Goal: Task Accomplishment & Management: Manage account settings

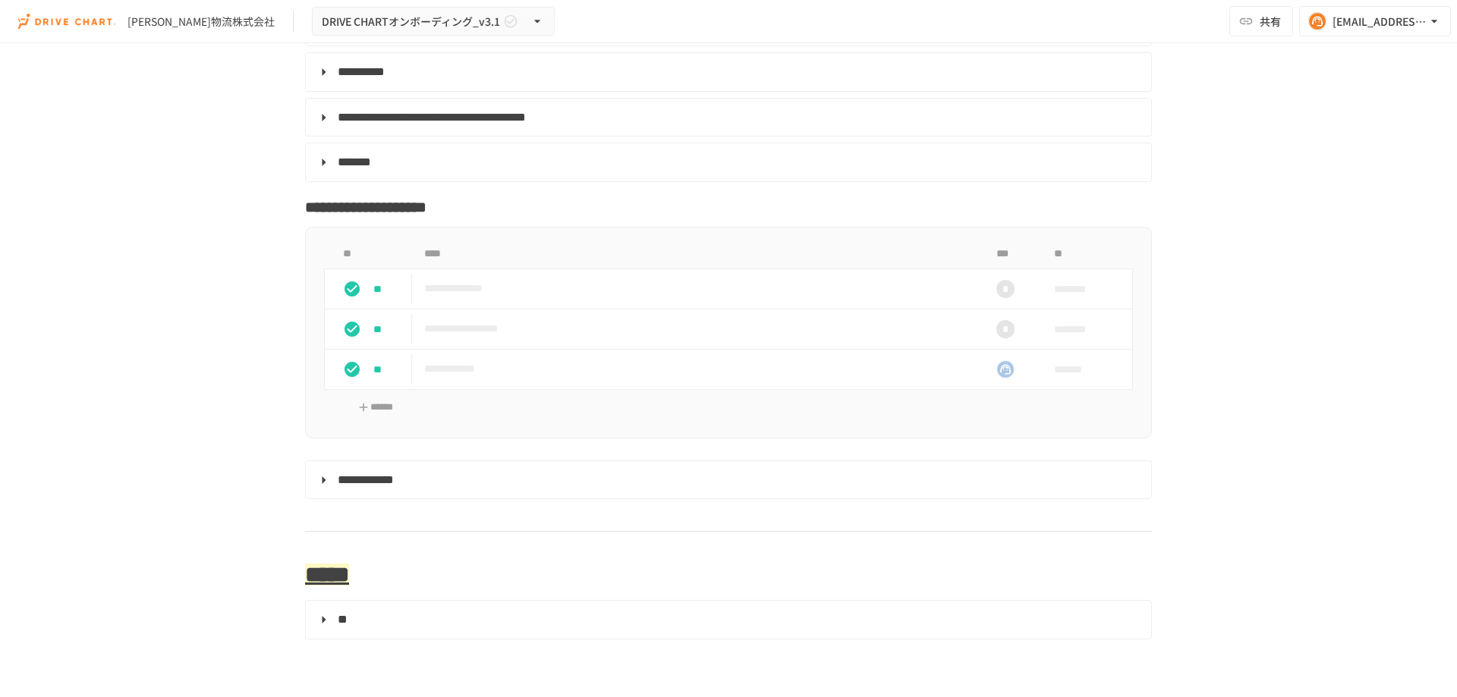
scroll to position [4851, 0]
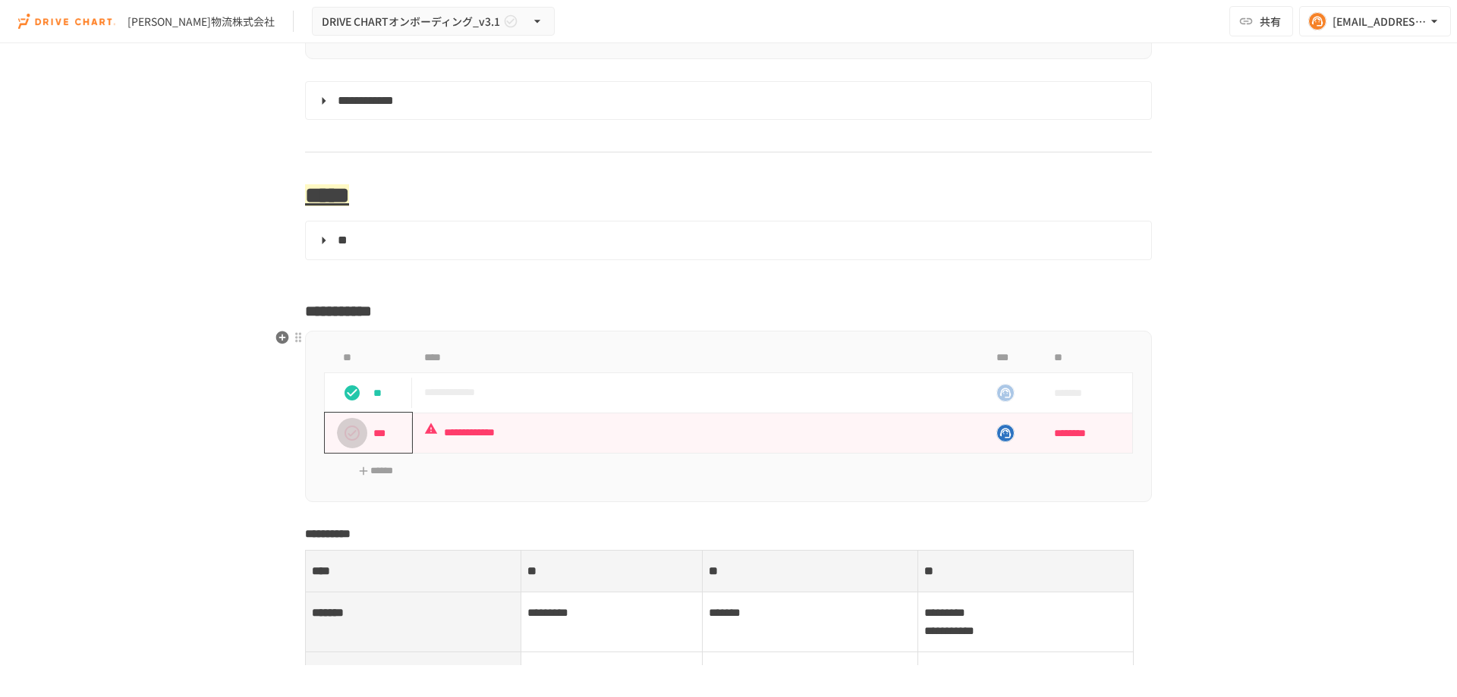
click at [355, 434] on icon "status" at bounding box center [352, 433] width 18 height 18
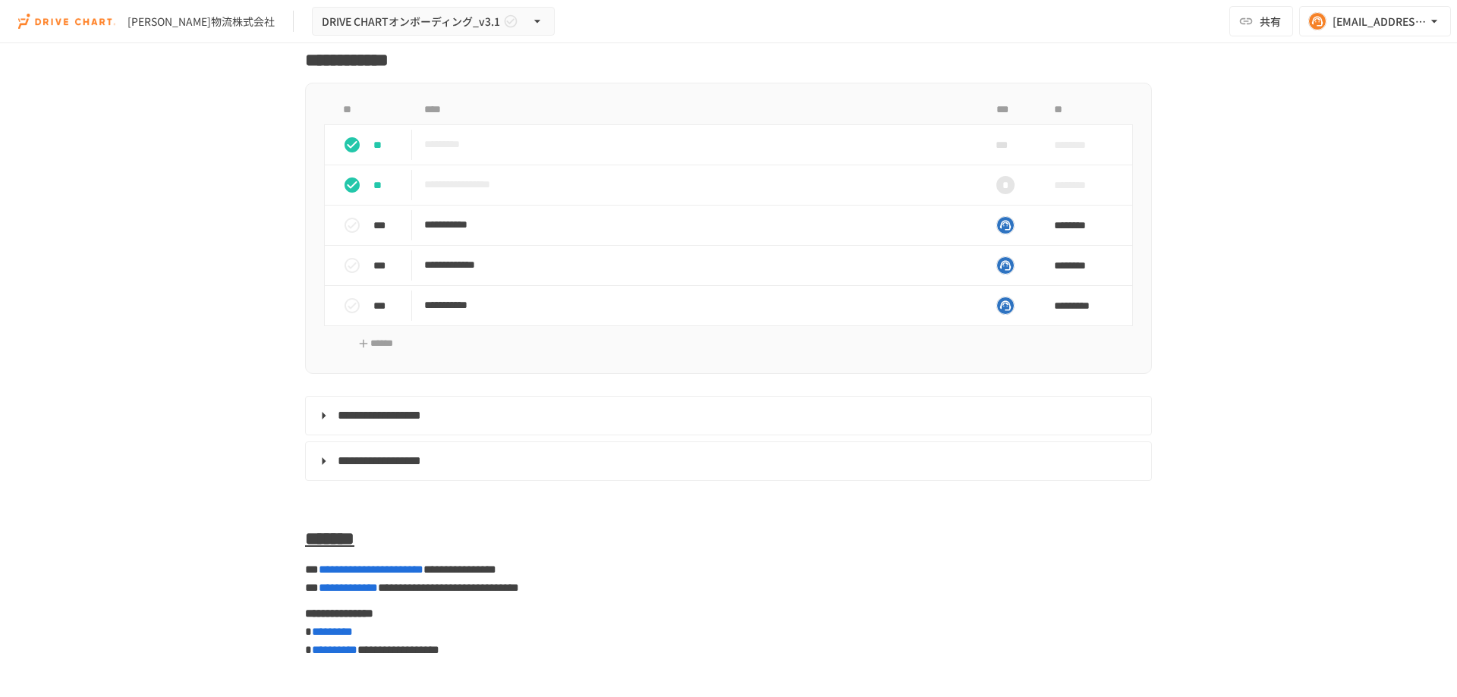
scroll to position [6217, 0]
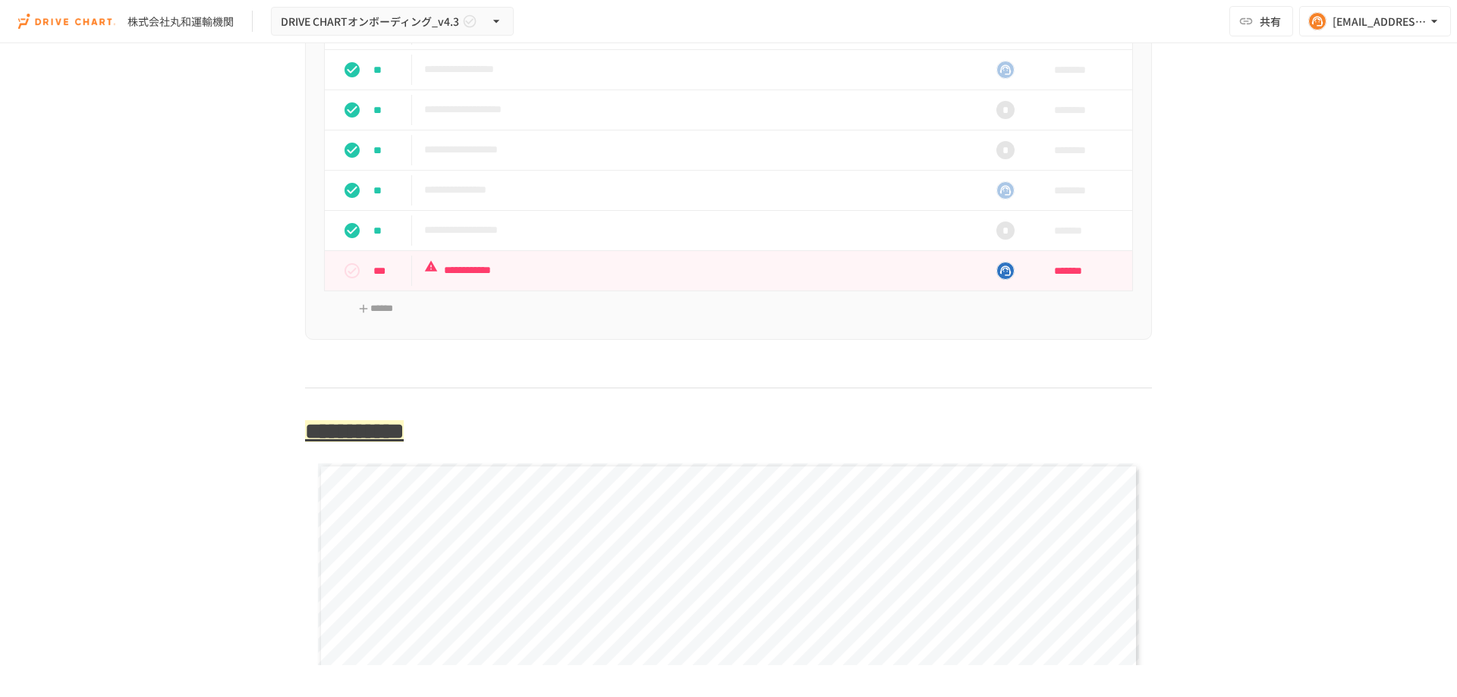
scroll to position [3643, 0]
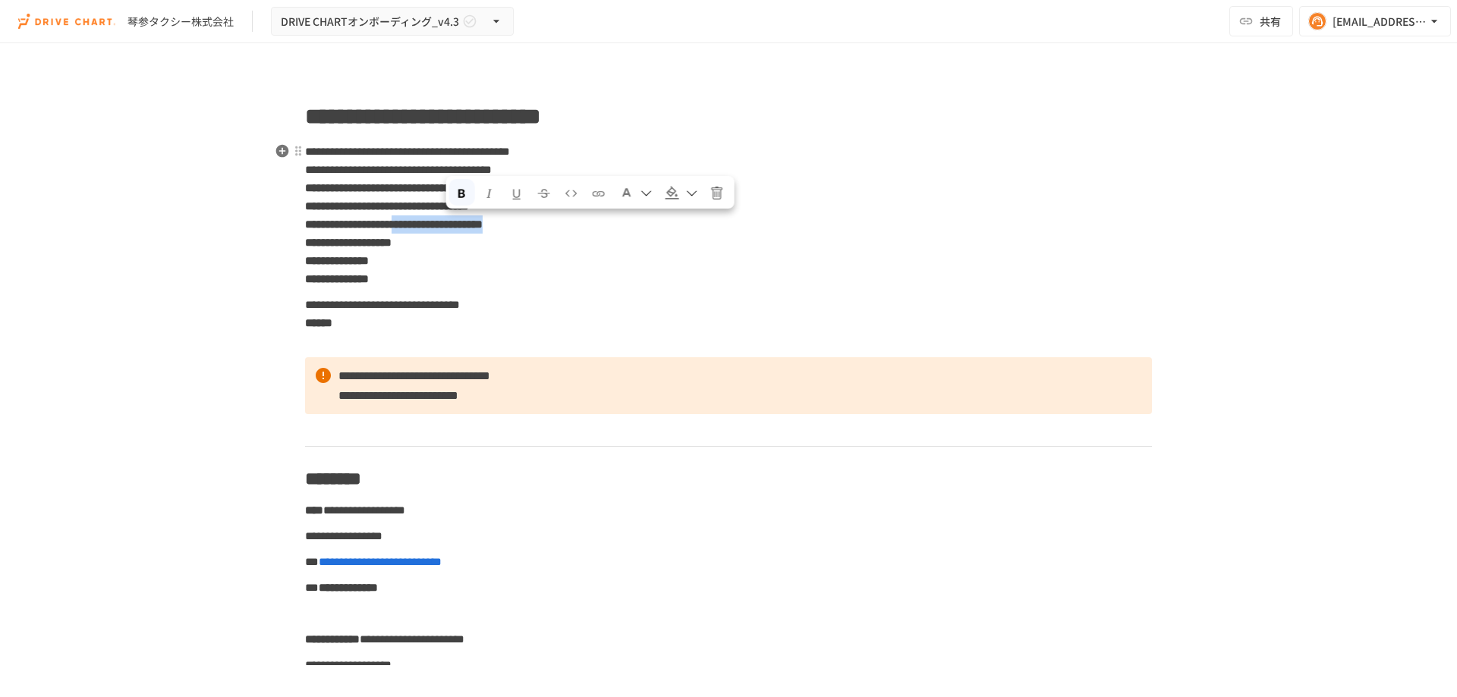
drag, startPoint x: 445, startPoint y: 228, endPoint x: 570, endPoint y: 231, distance: 125.3
click at [570, 231] on p "**********" at bounding box center [728, 215] width 847 height 147
click at [209, 345] on div "**********" at bounding box center [728, 354] width 1457 height 622
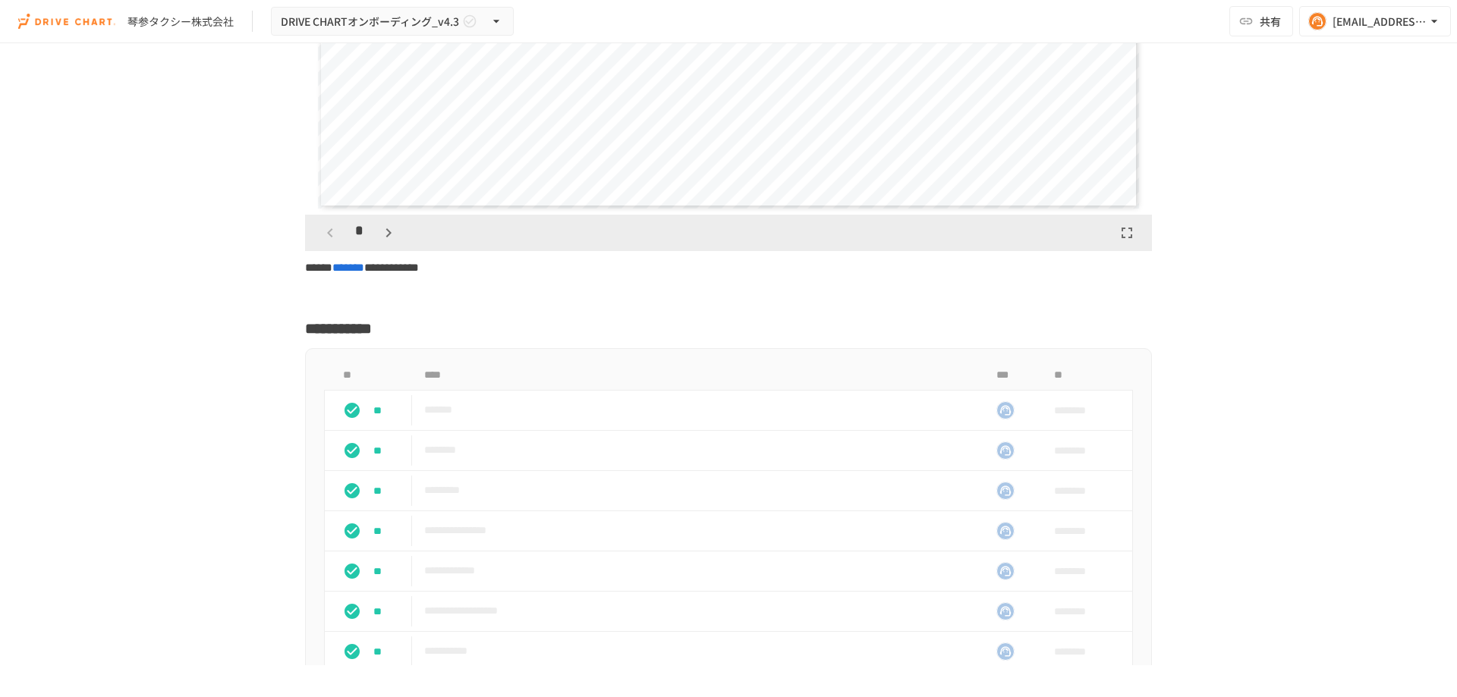
scroll to position [4554, 0]
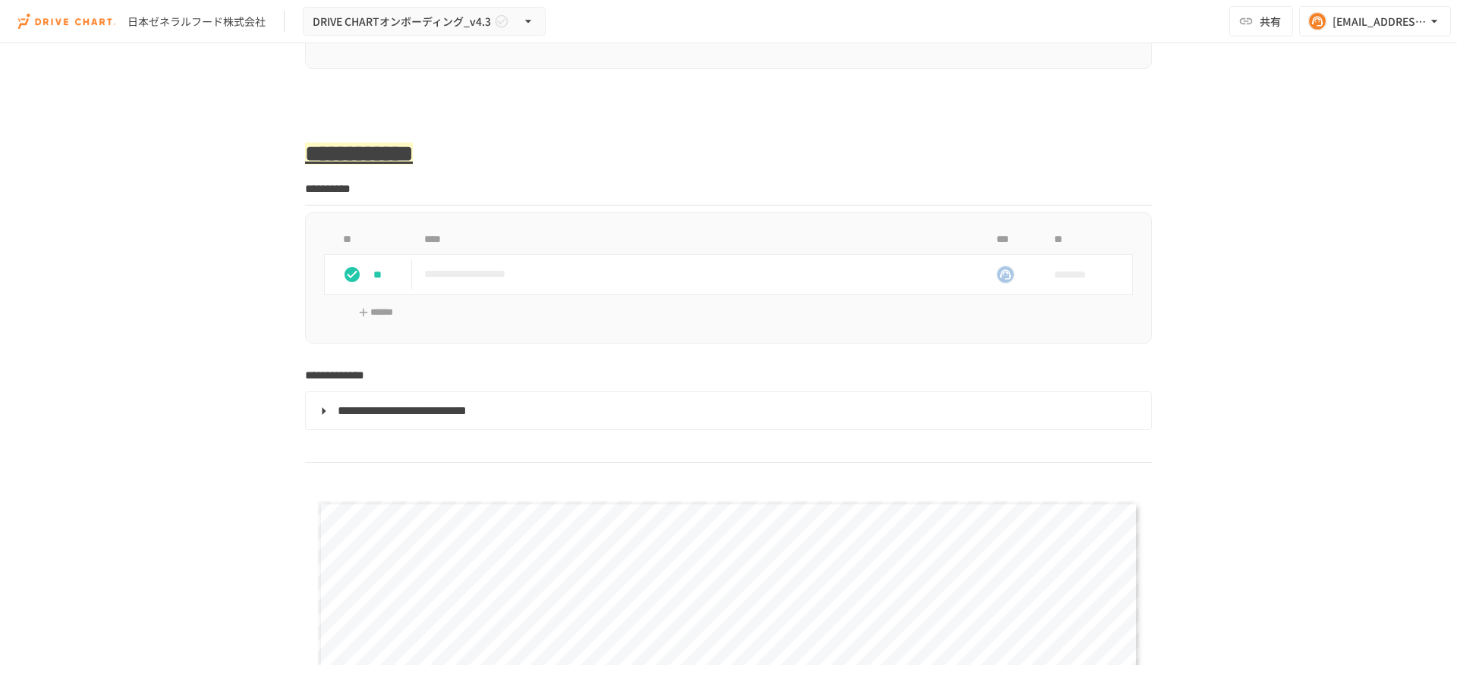
scroll to position [1897, 0]
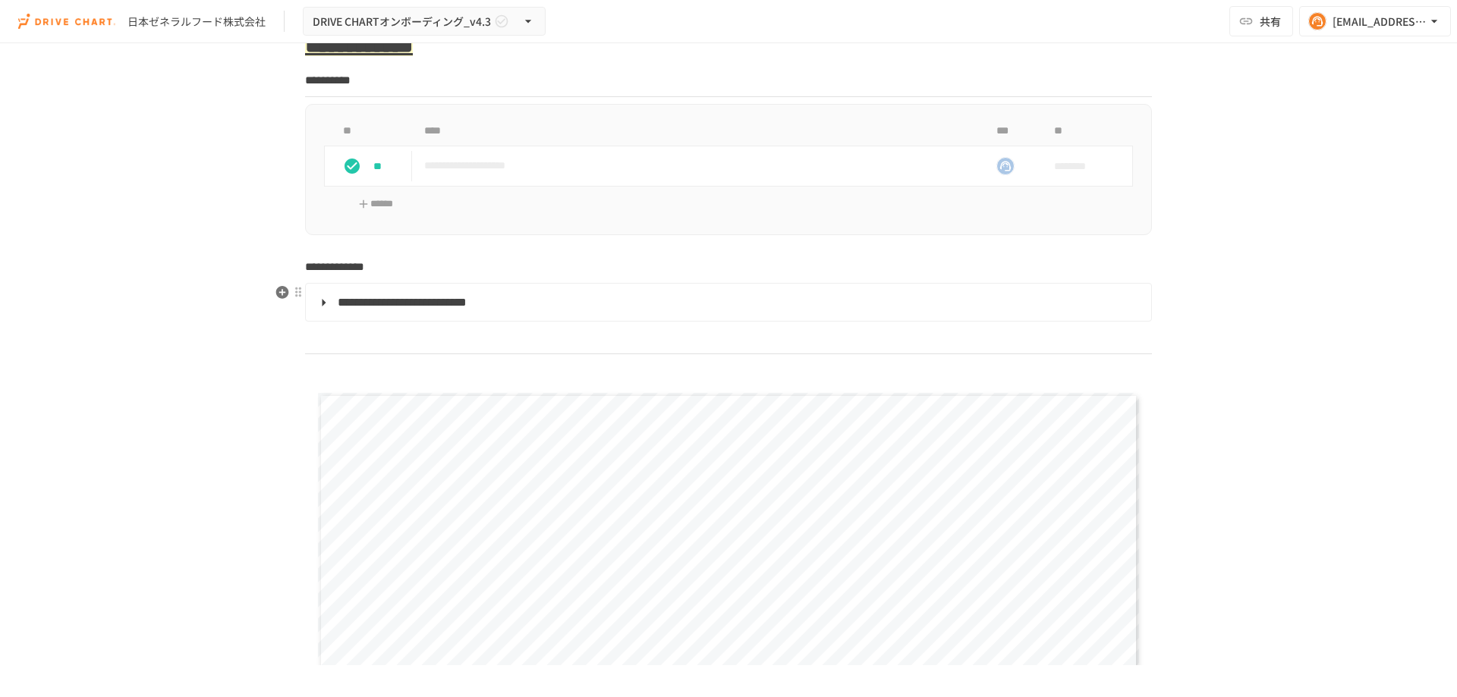
click at [315, 309] on summary "**********" at bounding box center [727, 303] width 824 height 20
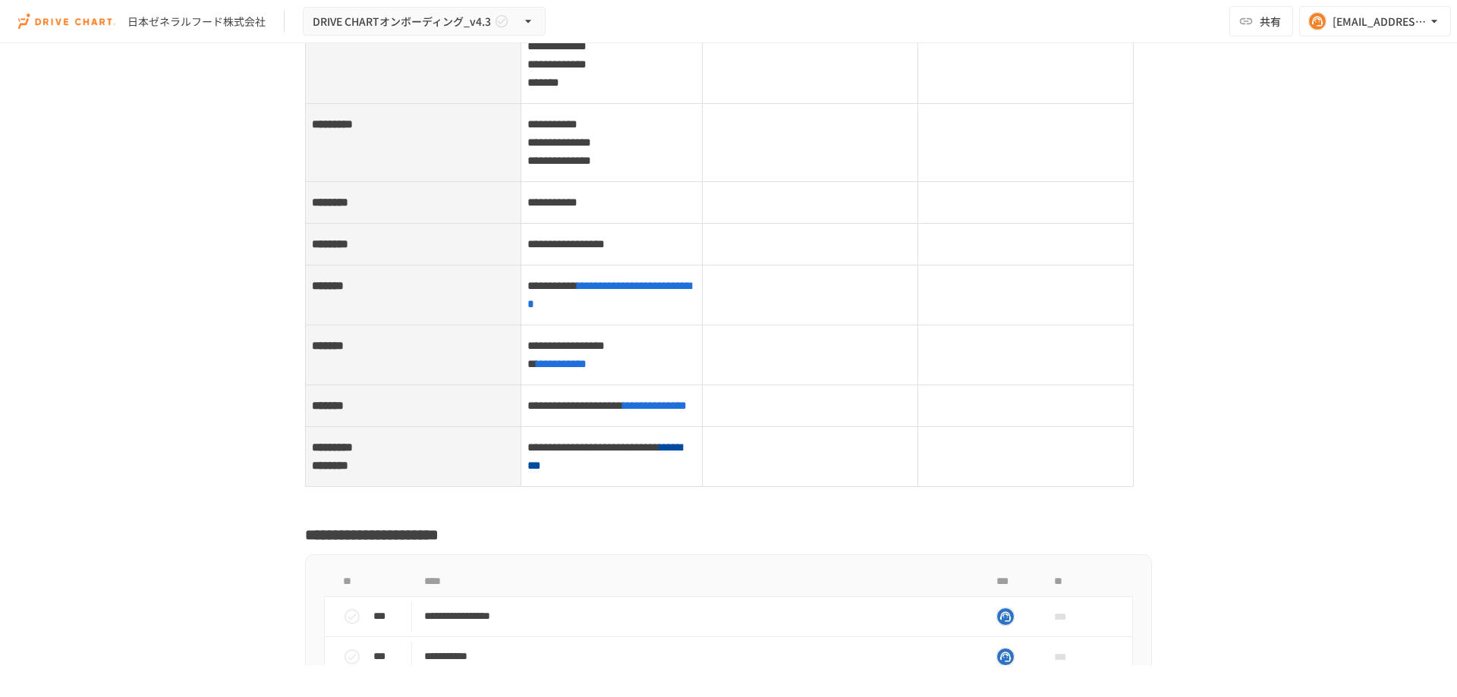
scroll to position [7286, 0]
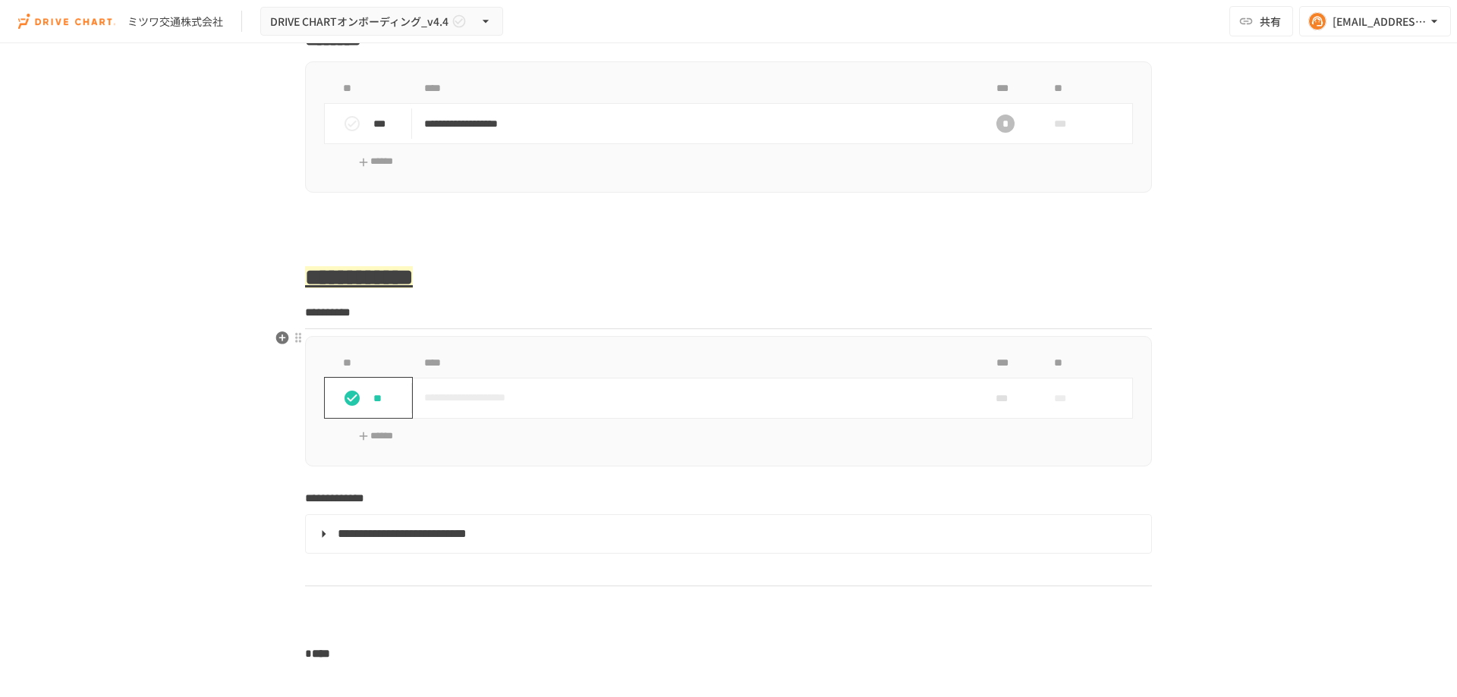
scroll to position [1746, 0]
click at [321, 537] on summary "**********" at bounding box center [727, 533] width 824 height 20
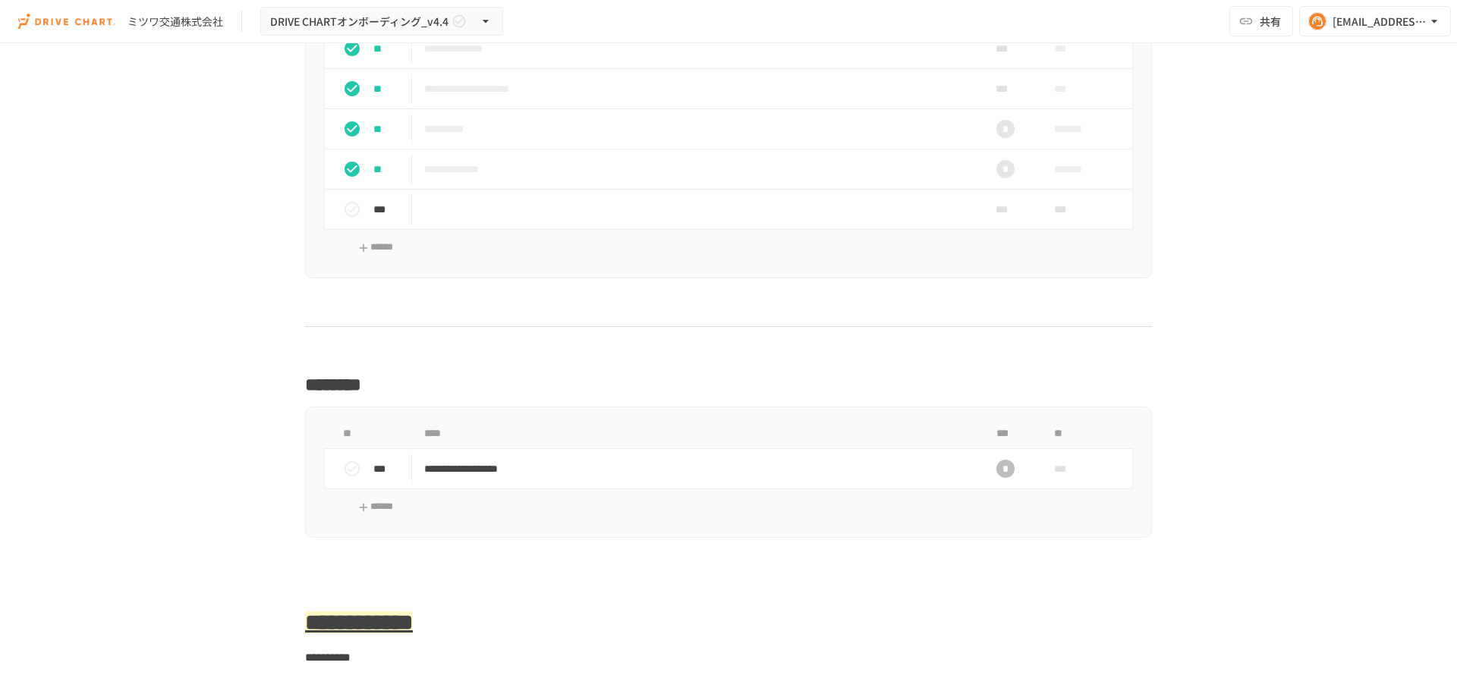
scroll to position [1594, 0]
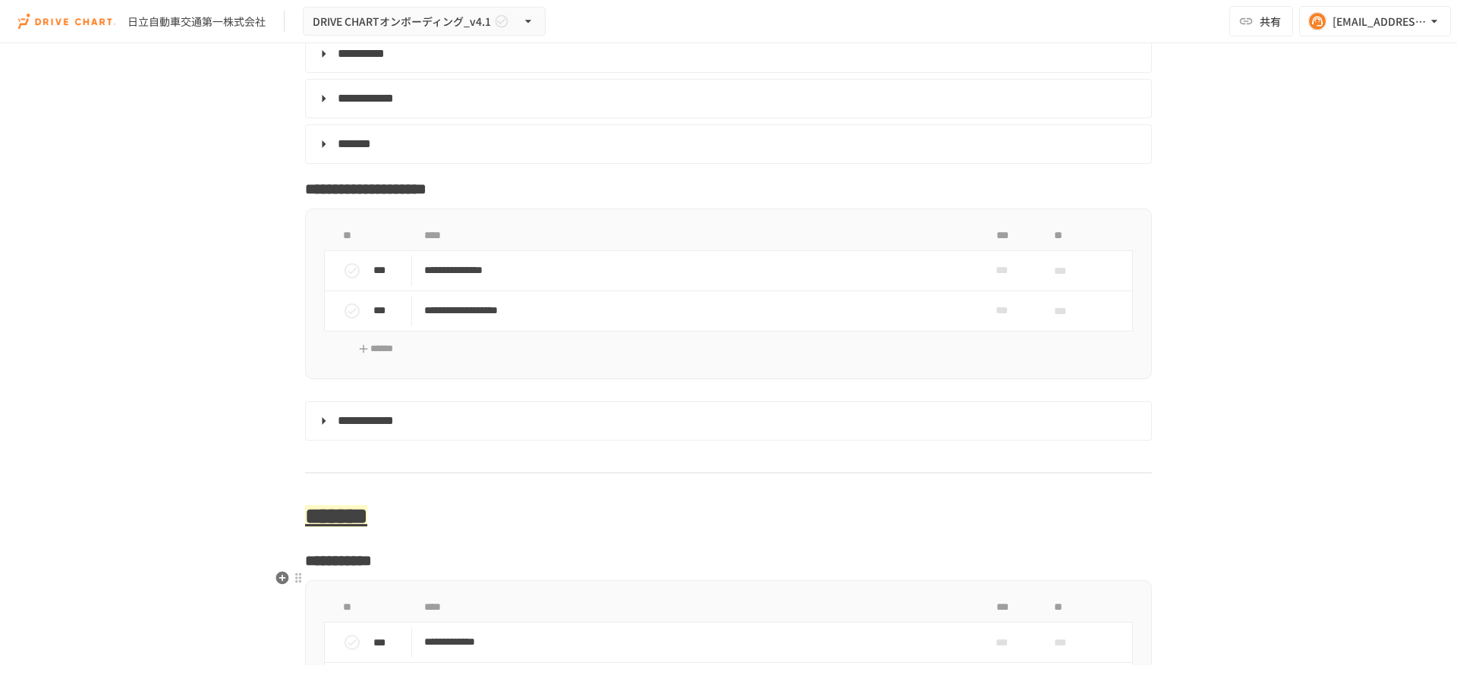
scroll to position [5161, 0]
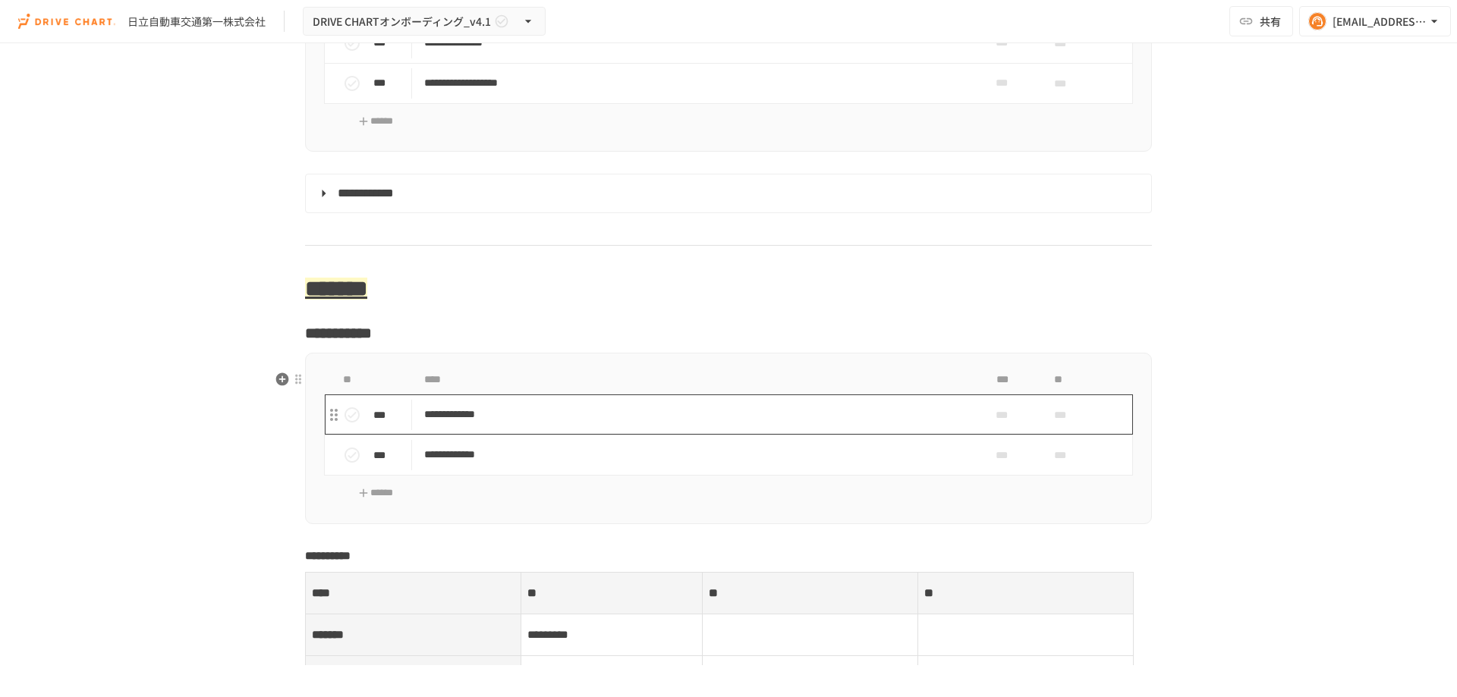
click at [493, 424] on p "**********" at bounding box center [696, 414] width 545 height 19
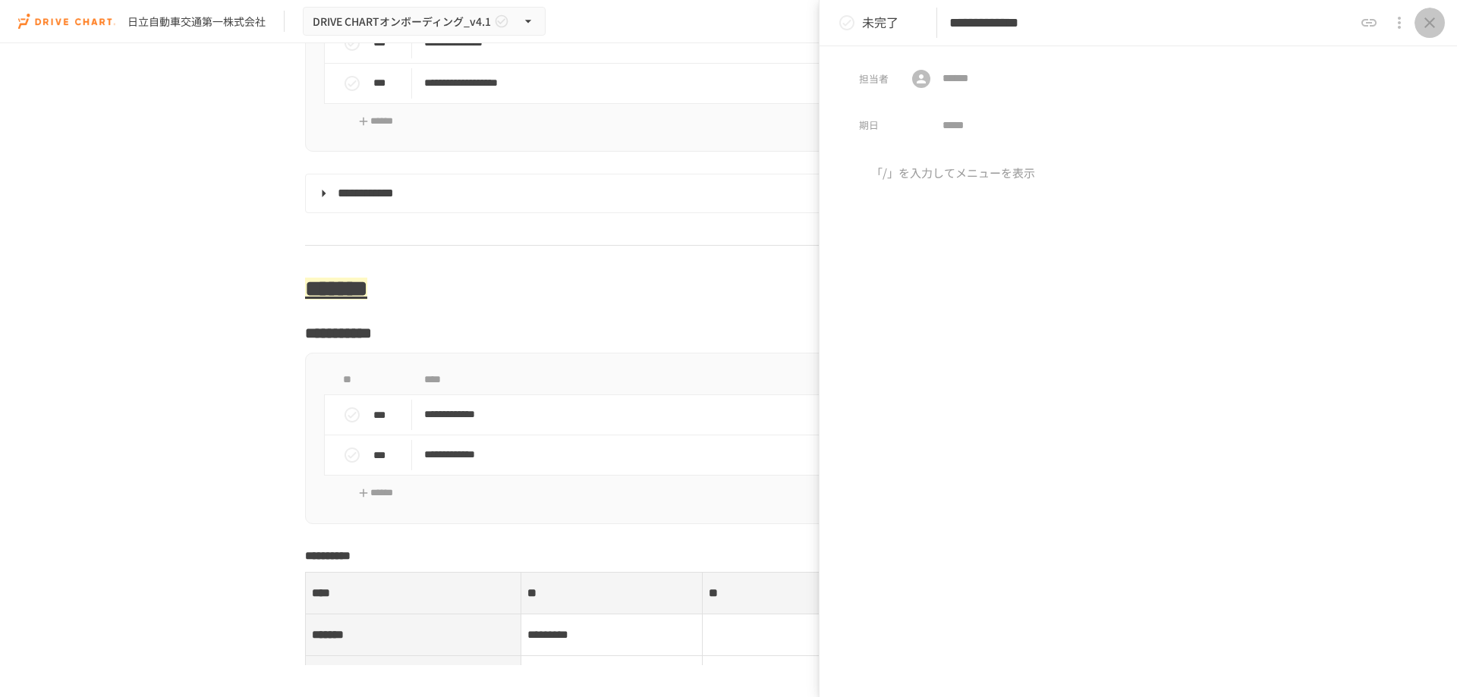
click at [1431, 25] on icon "close drawer" at bounding box center [1430, 22] width 11 height 11
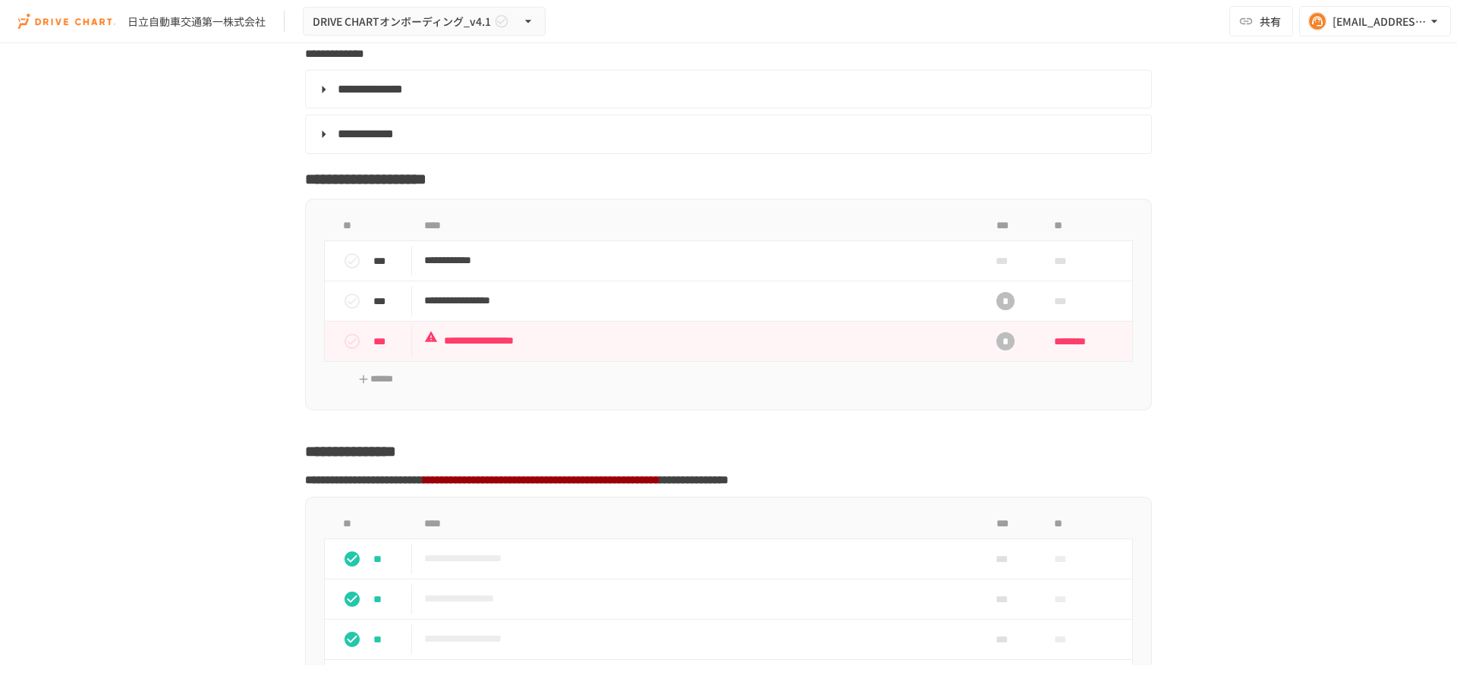
scroll to position [2808, 0]
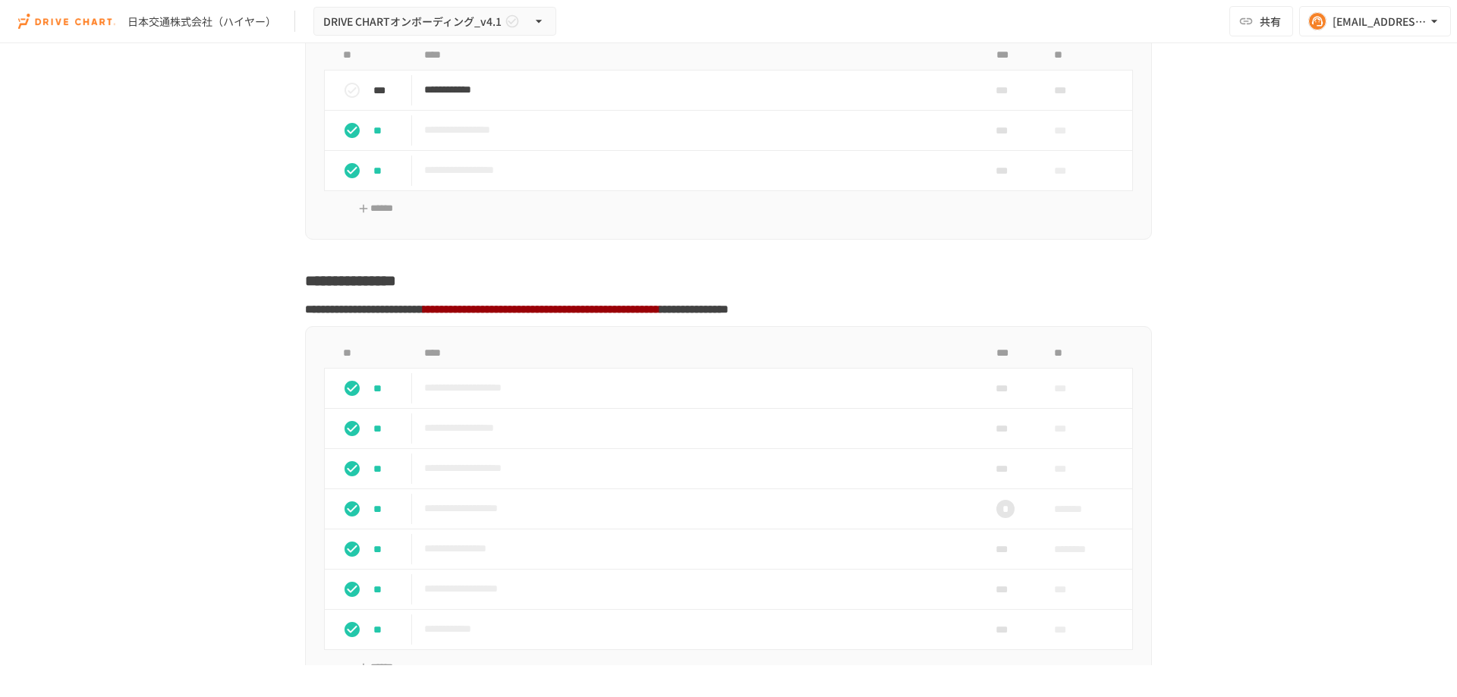
scroll to position [2732, 0]
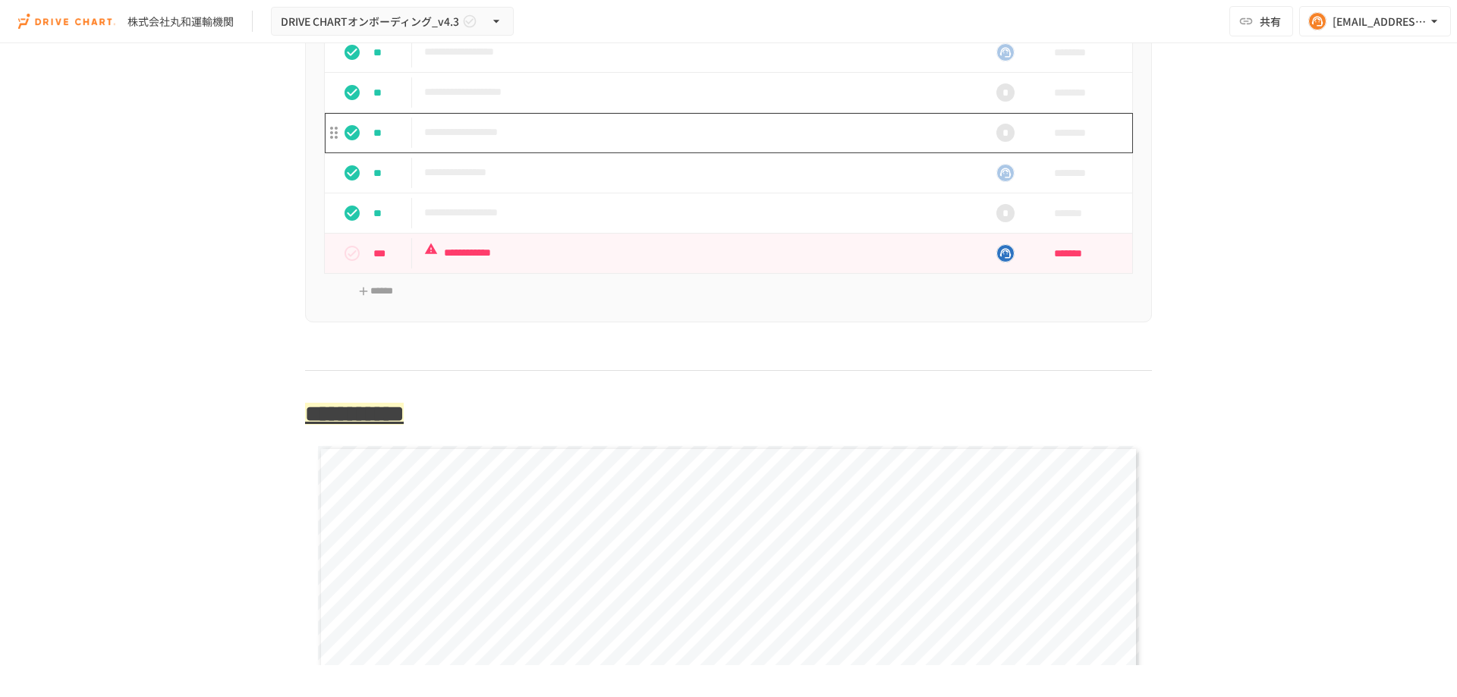
scroll to position [3491, 0]
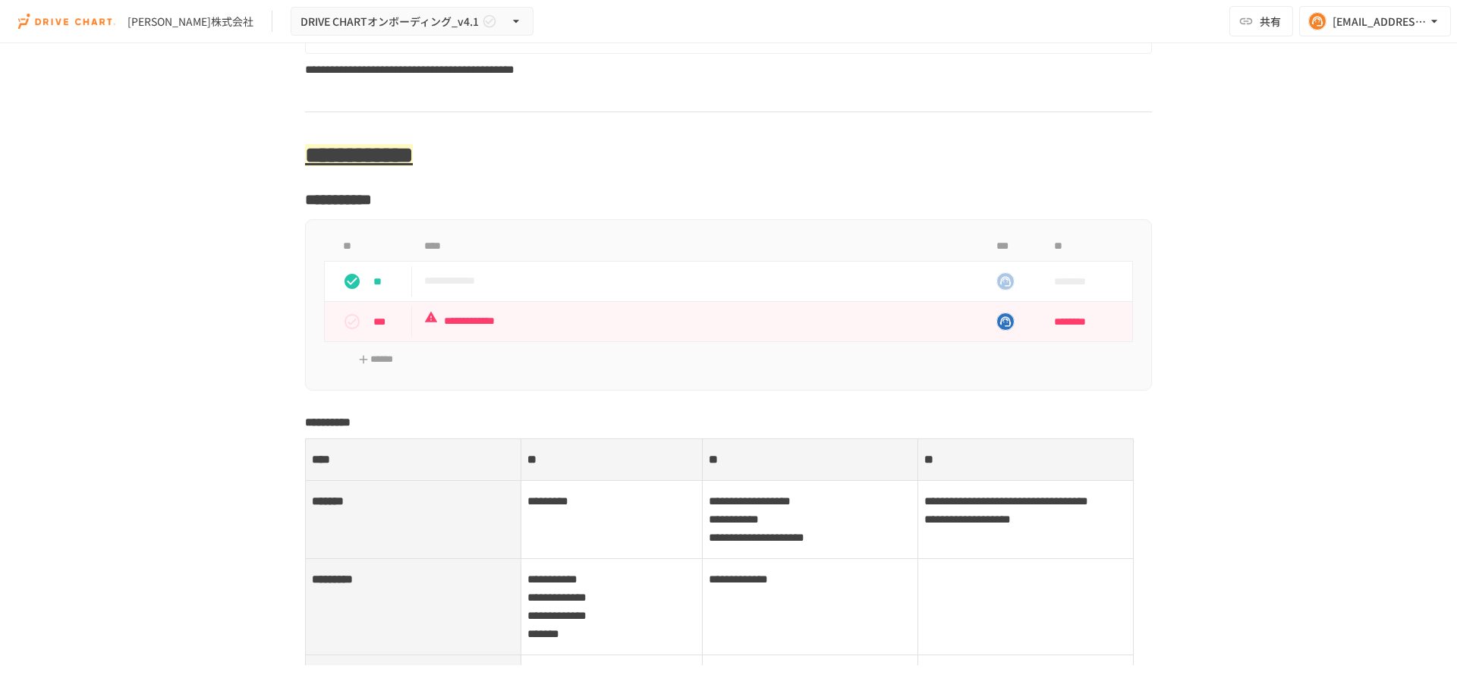
scroll to position [5389, 0]
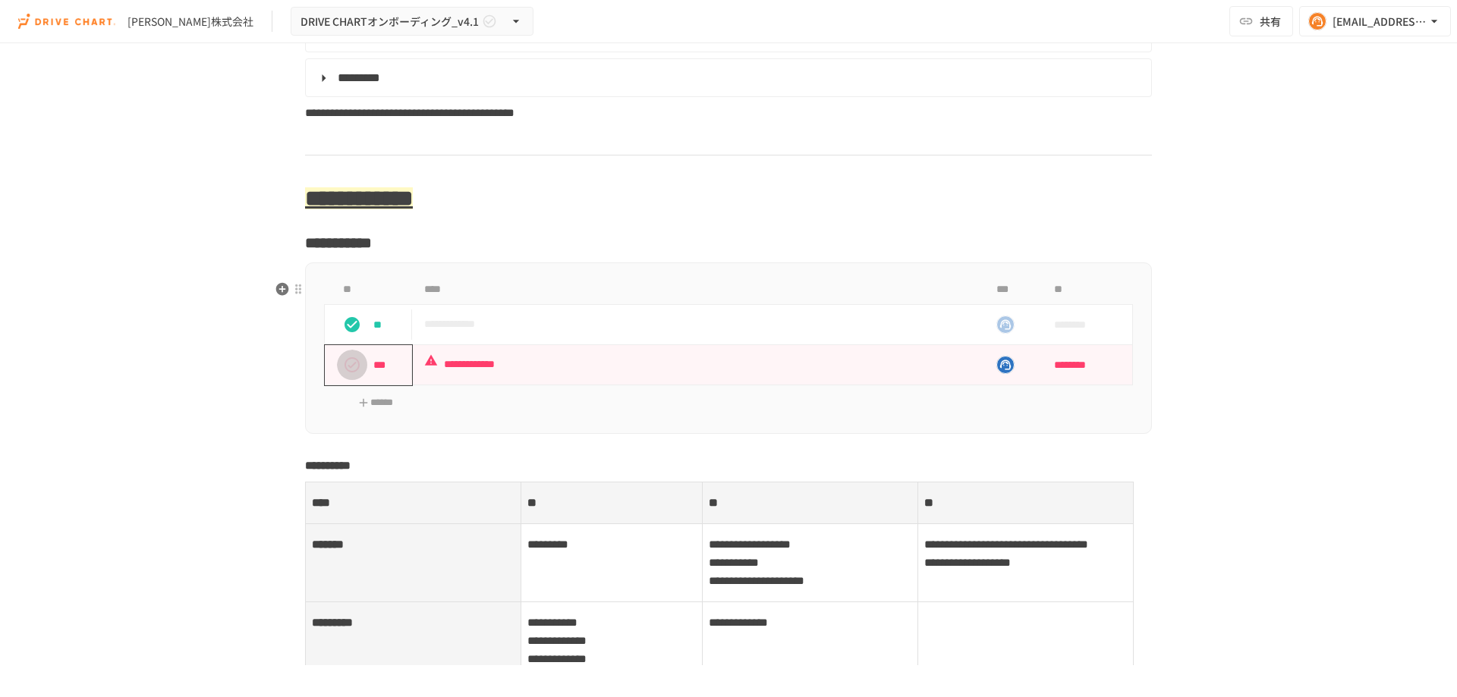
click at [337, 380] on button "status" at bounding box center [352, 365] width 30 height 30
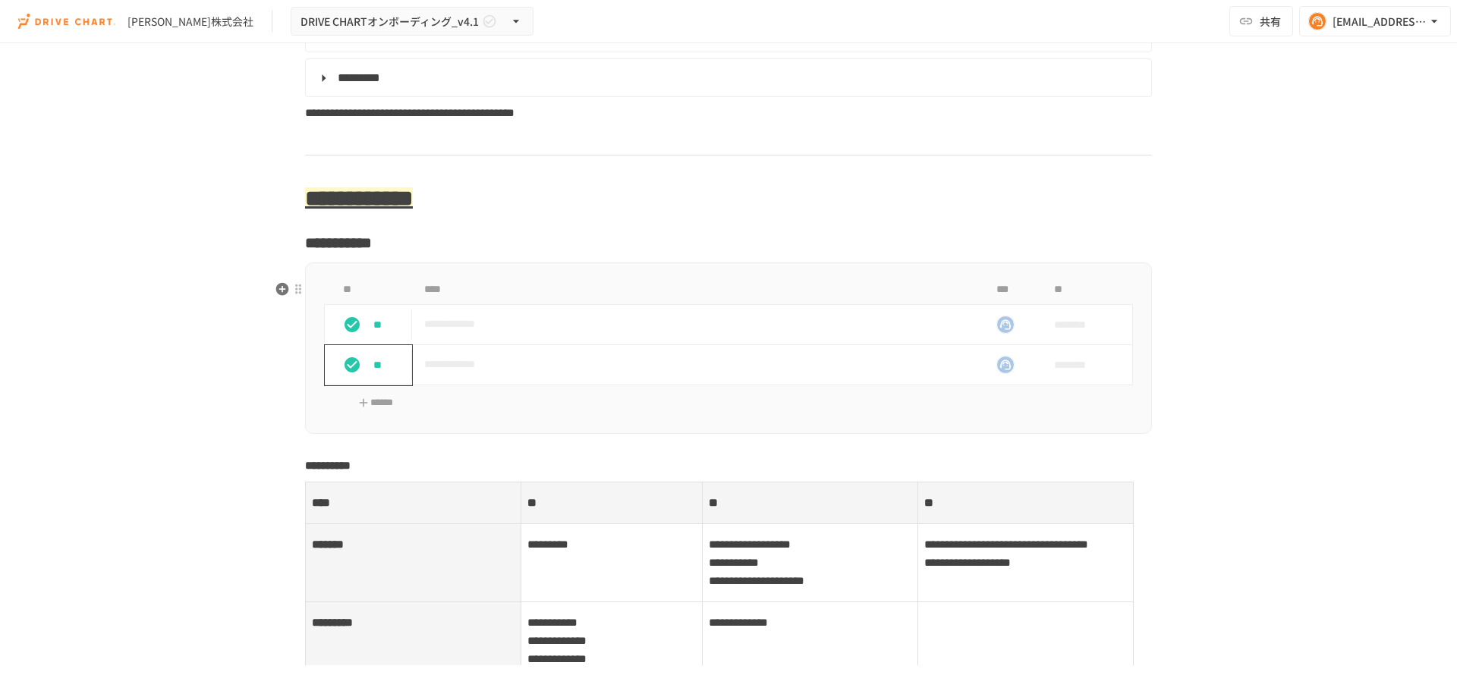
click at [357, 380] on button "status" at bounding box center [352, 365] width 30 height 30
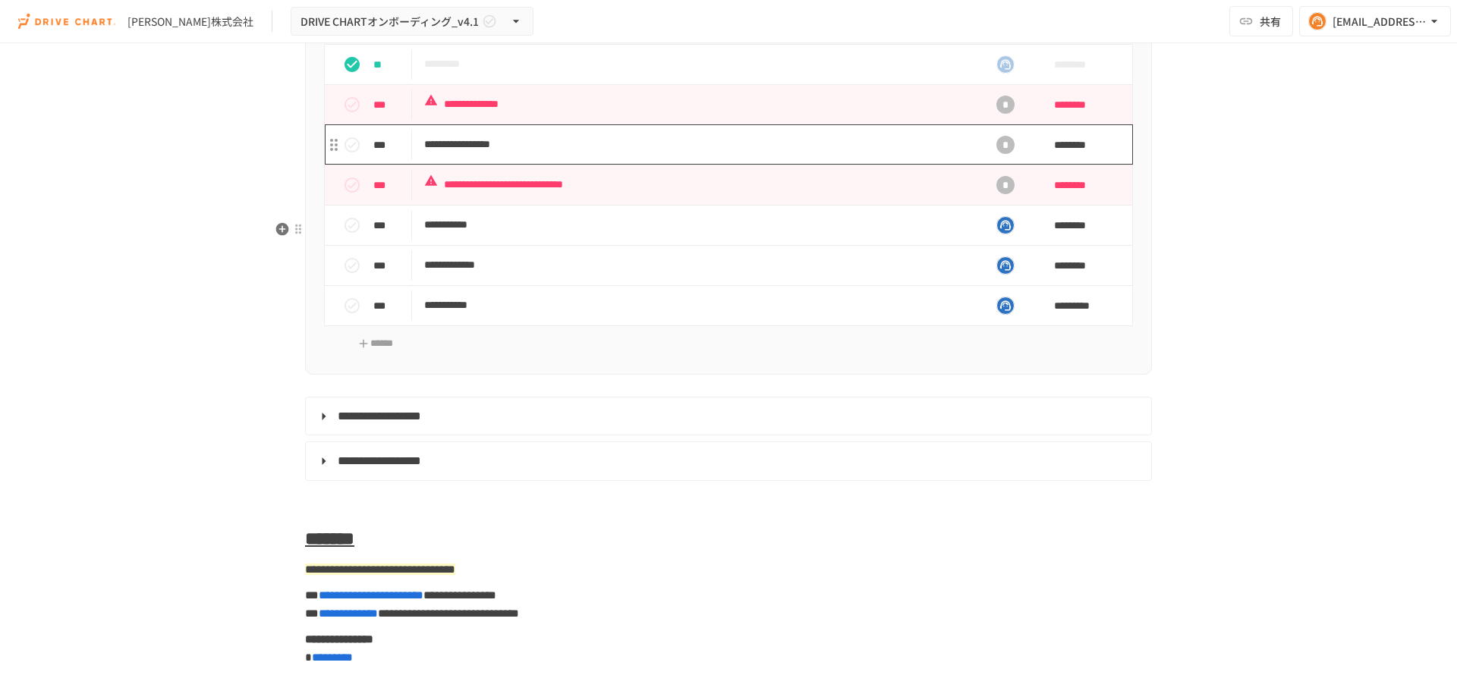
scroll to position [6907, 0]
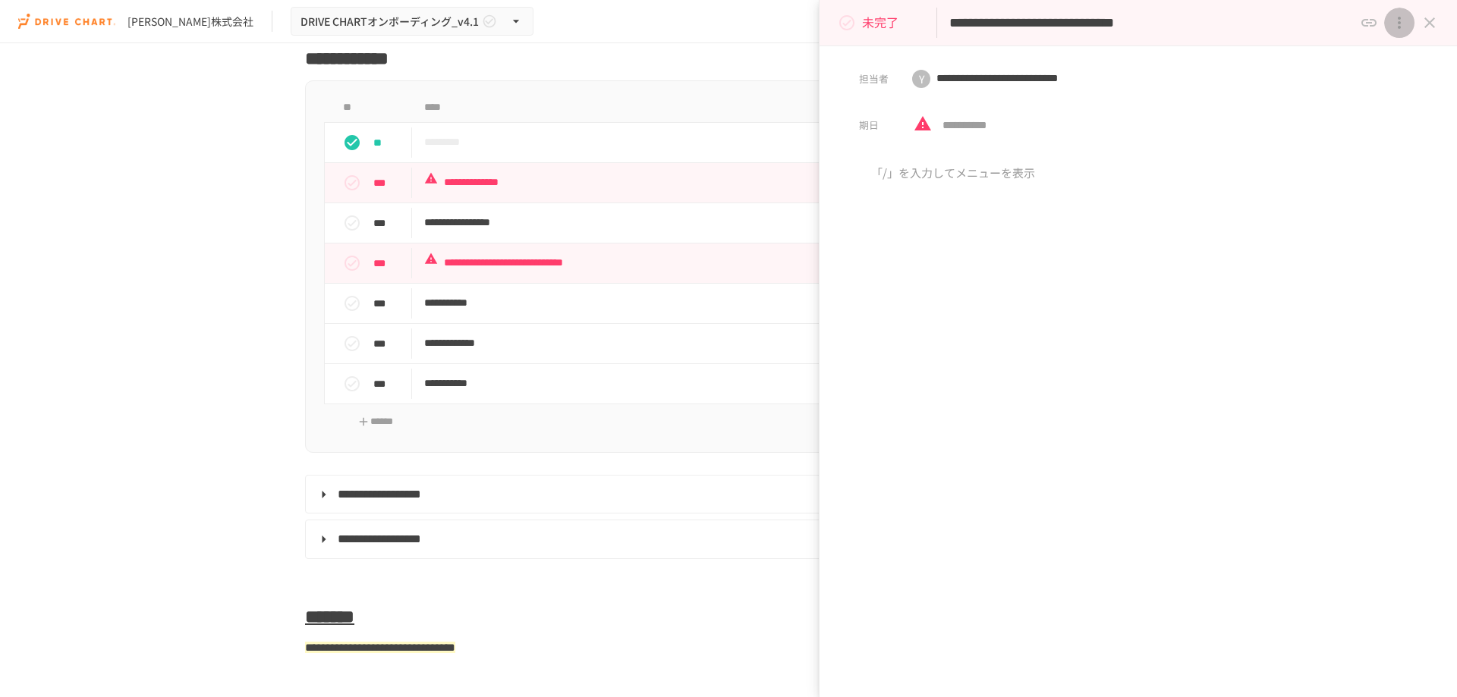
click at [1390, 25] on button "close drawer" at bounding box center [1399, 23] width 30 height 30
click at [1380, 61] on p "タスクを削除" at bounding box center [1396, 59] width 73 height 20
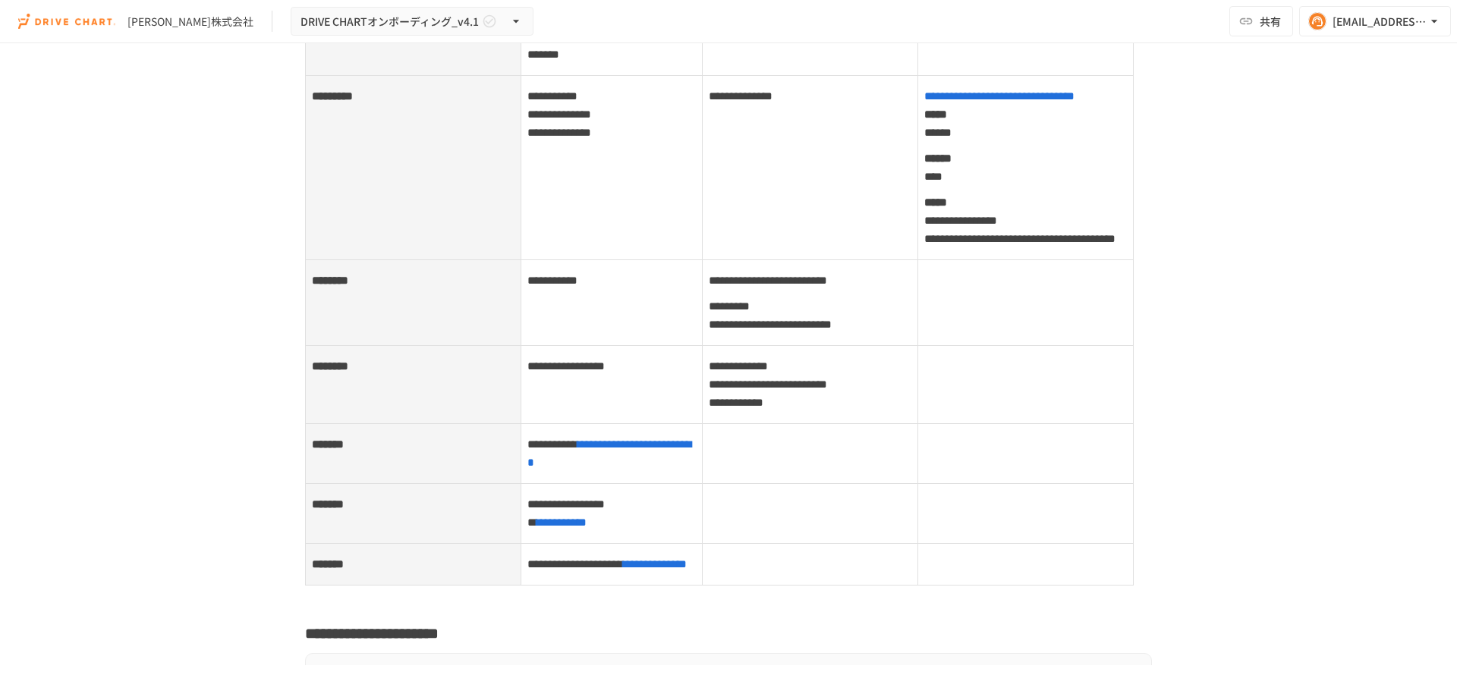
scroll to position [5768, 0]
